Goal: Find contact information: Find contact information

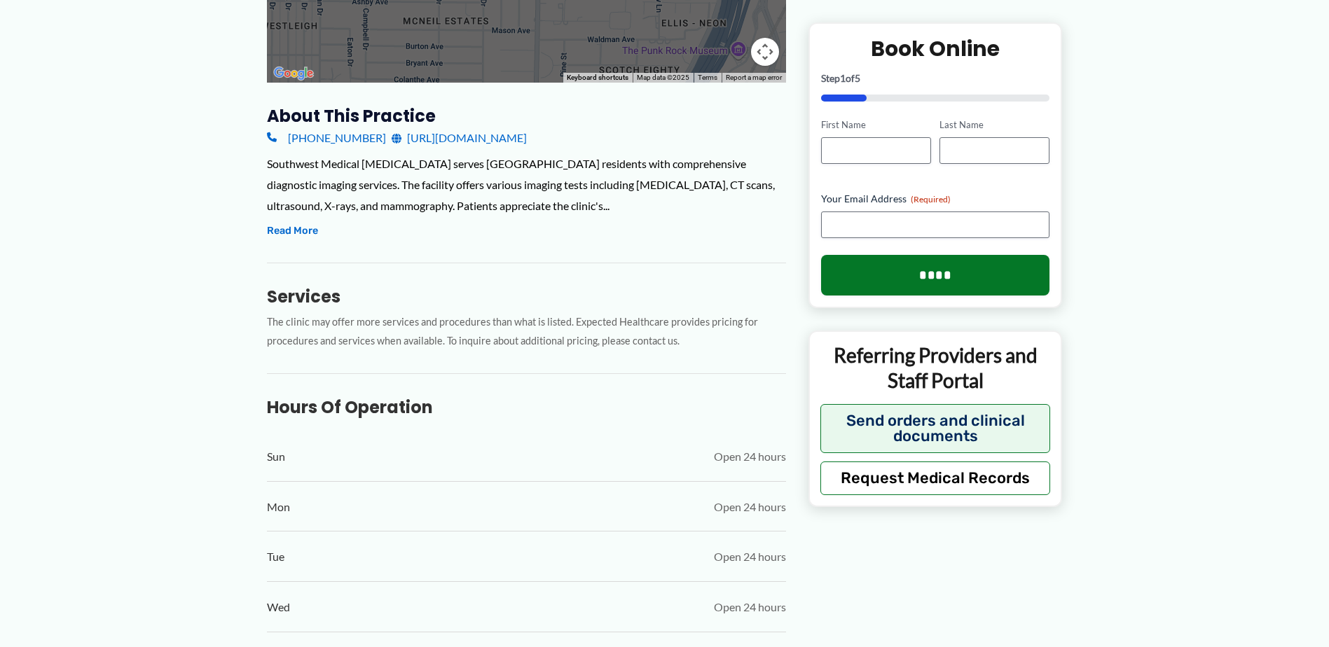
scroll to position [420, 0]
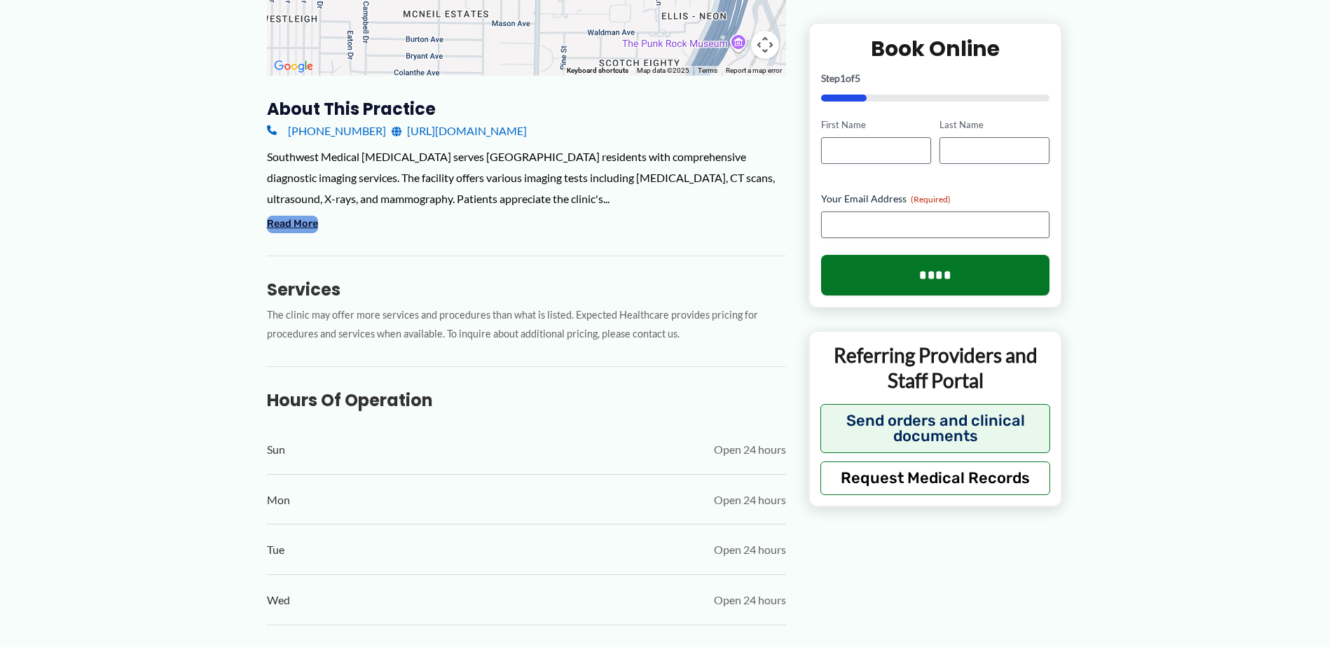
click at [305, 221] on button "Read More" at bounding box center [292, 224] width 51 height 17
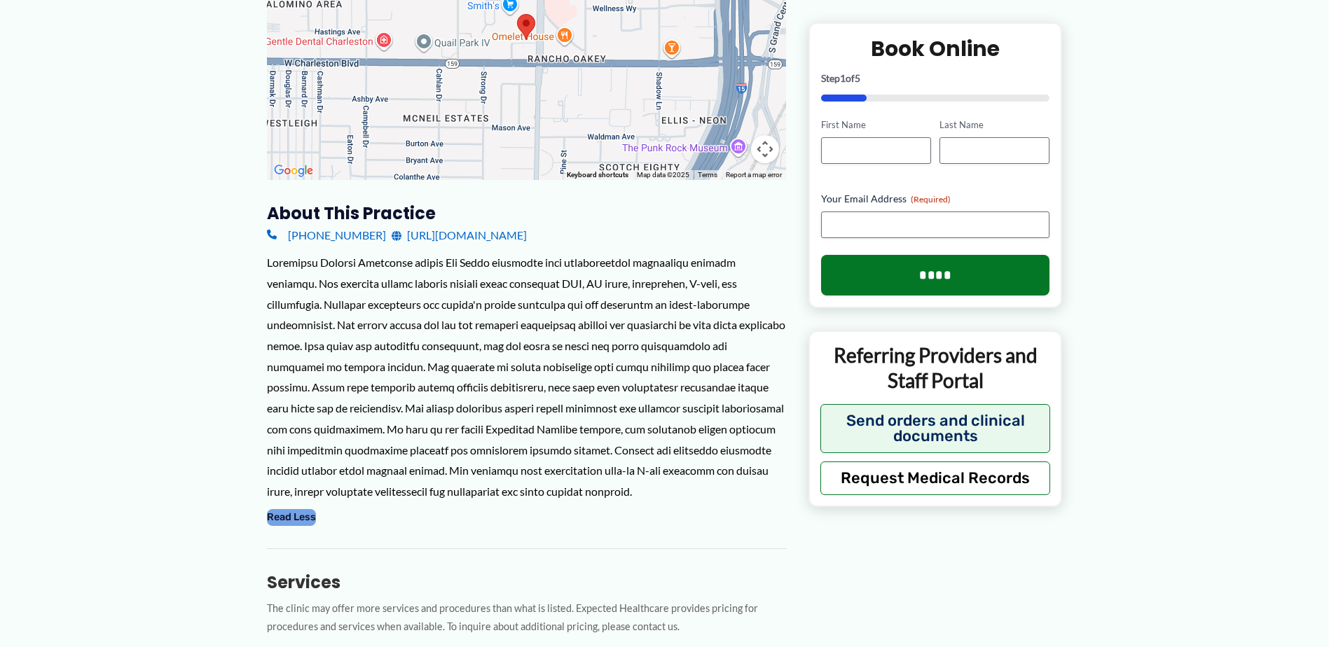
scroll to position [140, 0]
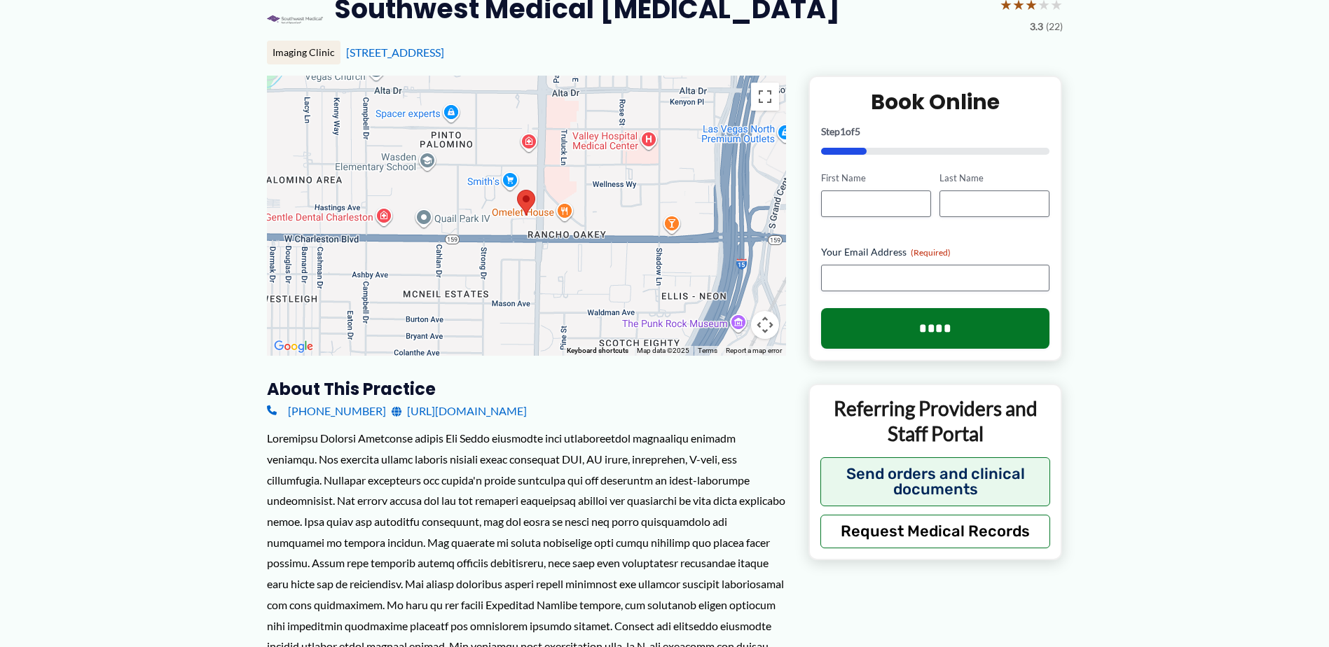
drag, startPoint x: 252, startPoint y: 410, endPoint x: 365, endPoint y: 411, distance: 112.8
copy link "[PHONE_NUMBER]"
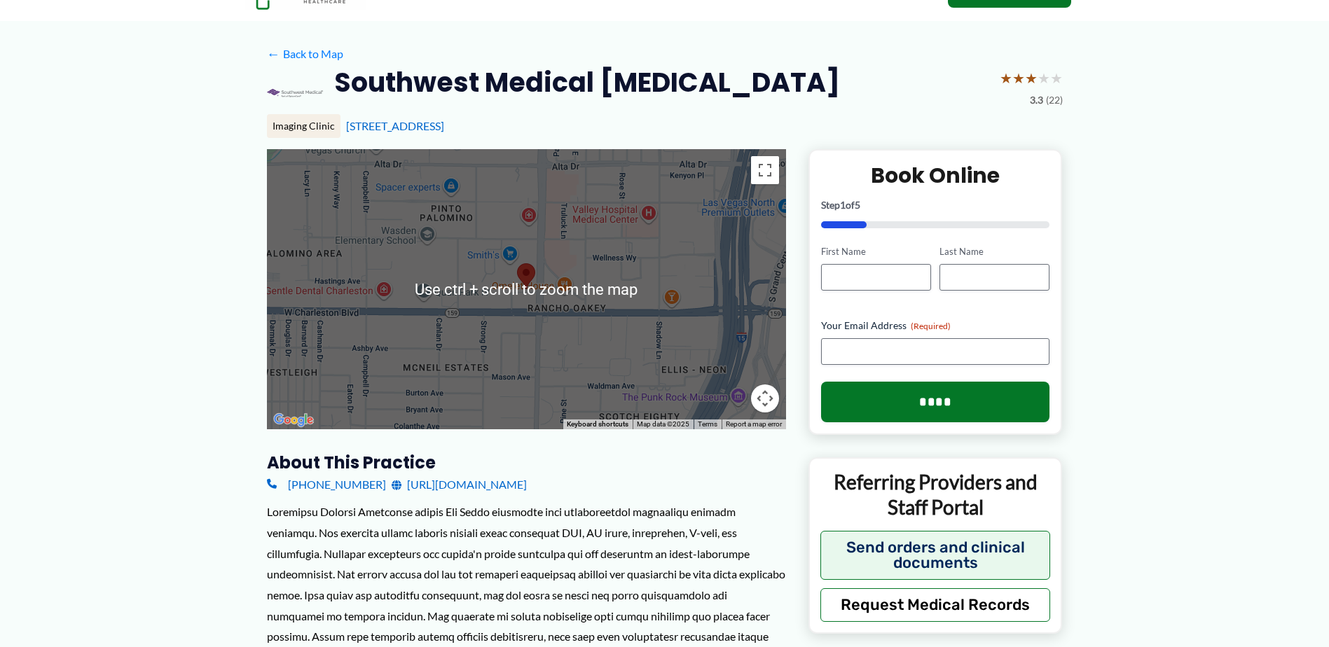
scroll to position [0, 0]
